Goal: Transaction & Acquisition: Book appointment/travel/reservation

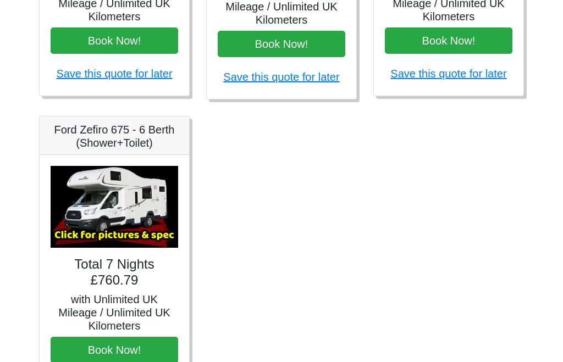
scroll to position [726, 0]
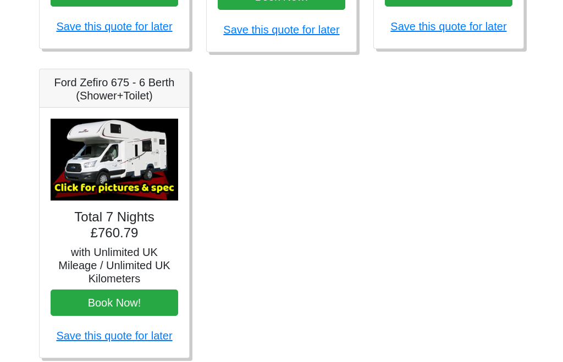
click at [142, 176] on img at bounding box center [114, 160] width 127 height 82
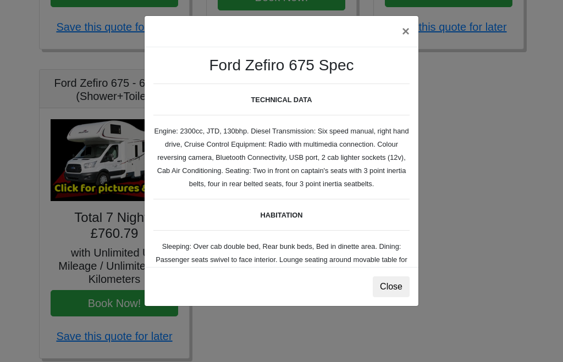
click at [407, 29] on button "×" at bounding box center [405, 31] width 25 height 31
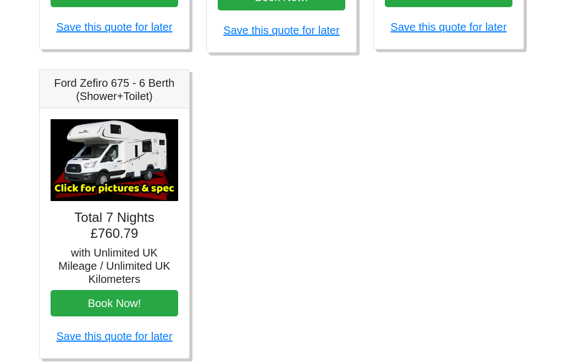
click at [135, 186] on img at bounding box center [114, 160] width 127 height 82
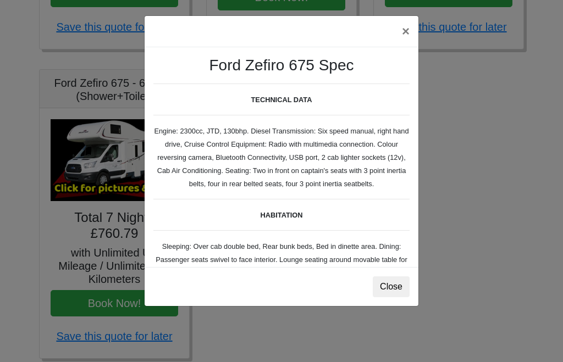
click at [393, 285] on button "Close" at bounding box center [390, 286] width 37 height 21
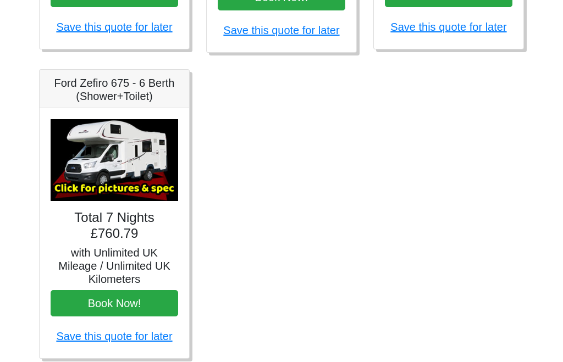
click at [144, 177] on img at bounding box center [114, 160] width 127 height 82
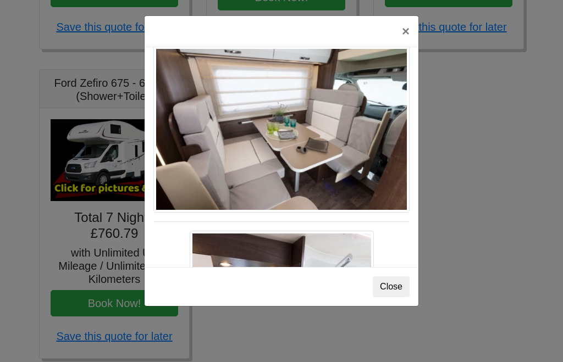
scroll to position [531, 0]
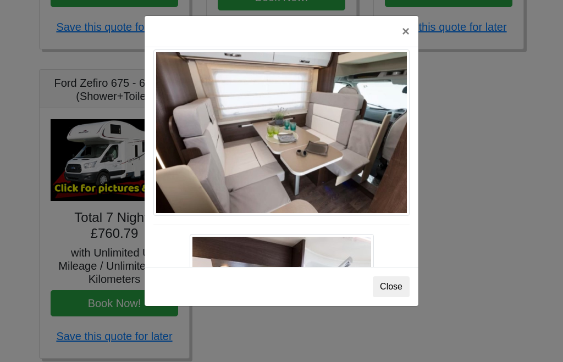
click at [355, 170] on img at bounding box center [281, 132] width 256 height 167
click at [374, 180] on img at bounding box center [281, 132] width 256 height 167
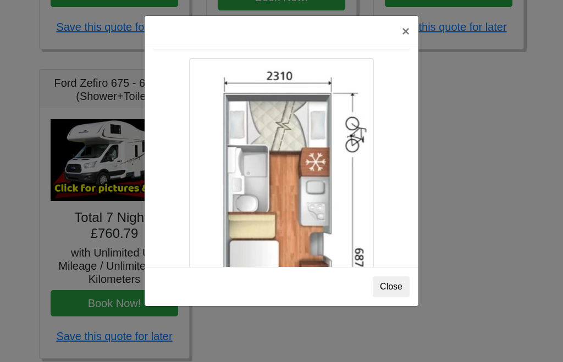
scroll to position [1747, 0]
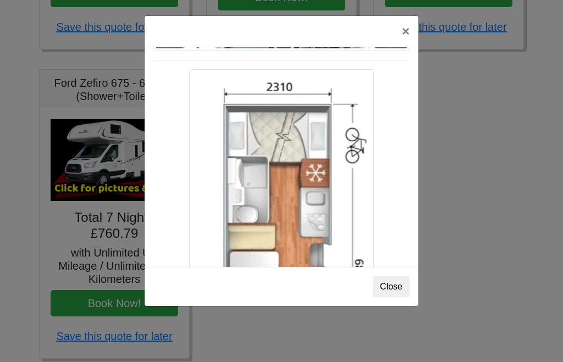
click at [405, 32] on button "×" at bounding box center [405, 31] width 25 height 31
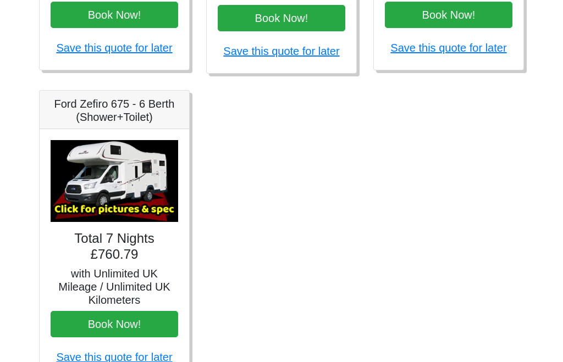
scroll to position [726, 0]
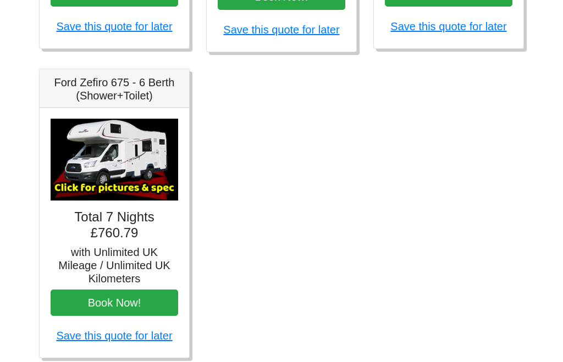
click at [142, 298] on button "Book Now!" at bounding box center [114, 303] width 127 height 26
